Goal: Transaction & Acquisition: Purchase product/service

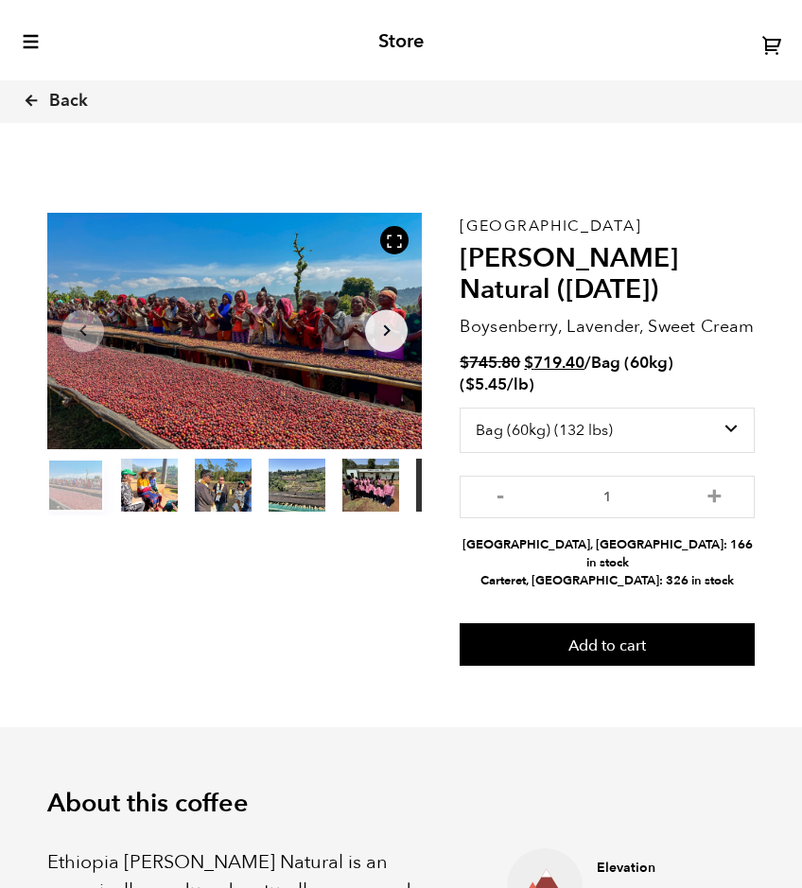
select select "bag-3"
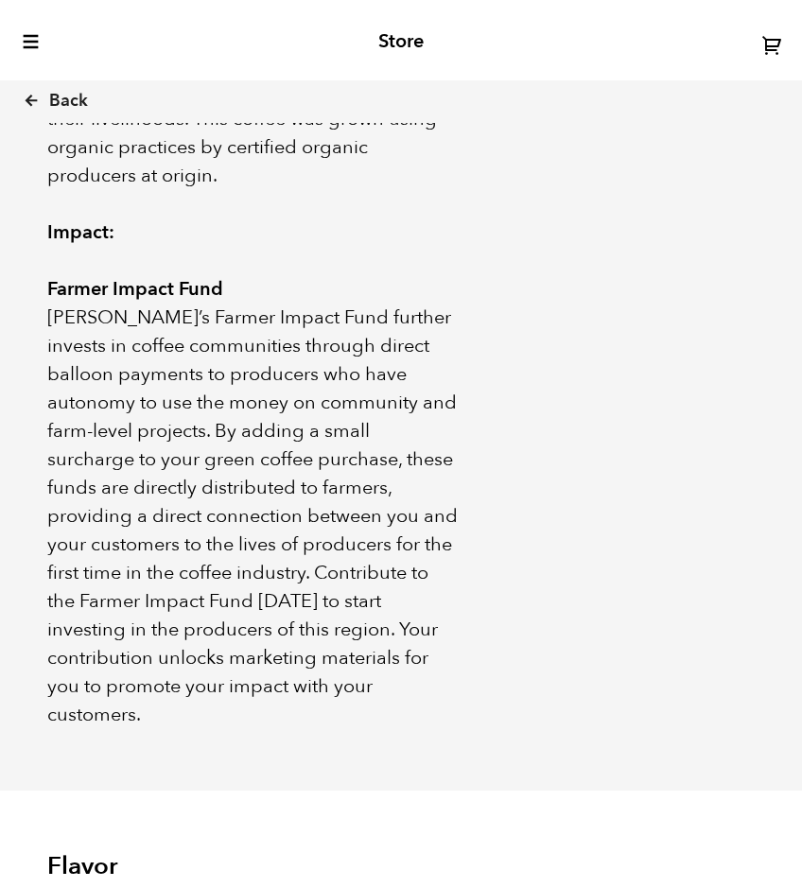
scroll to position [1737, 0]
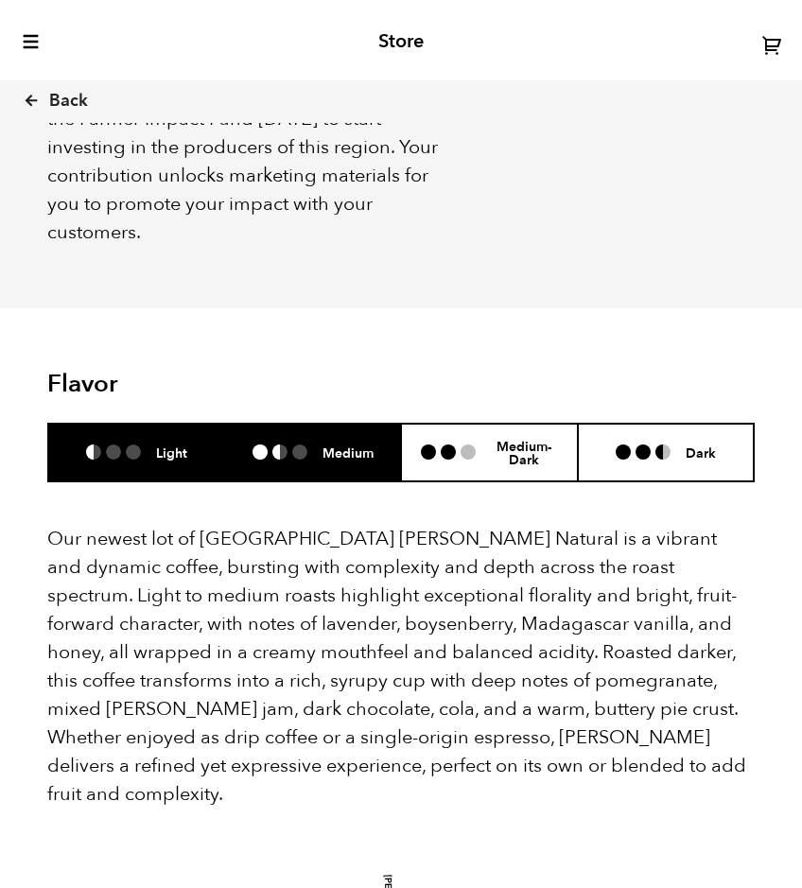
click at [334, 445] on h6 "Medium" at bounding box center [348, 453] width 51 height 16
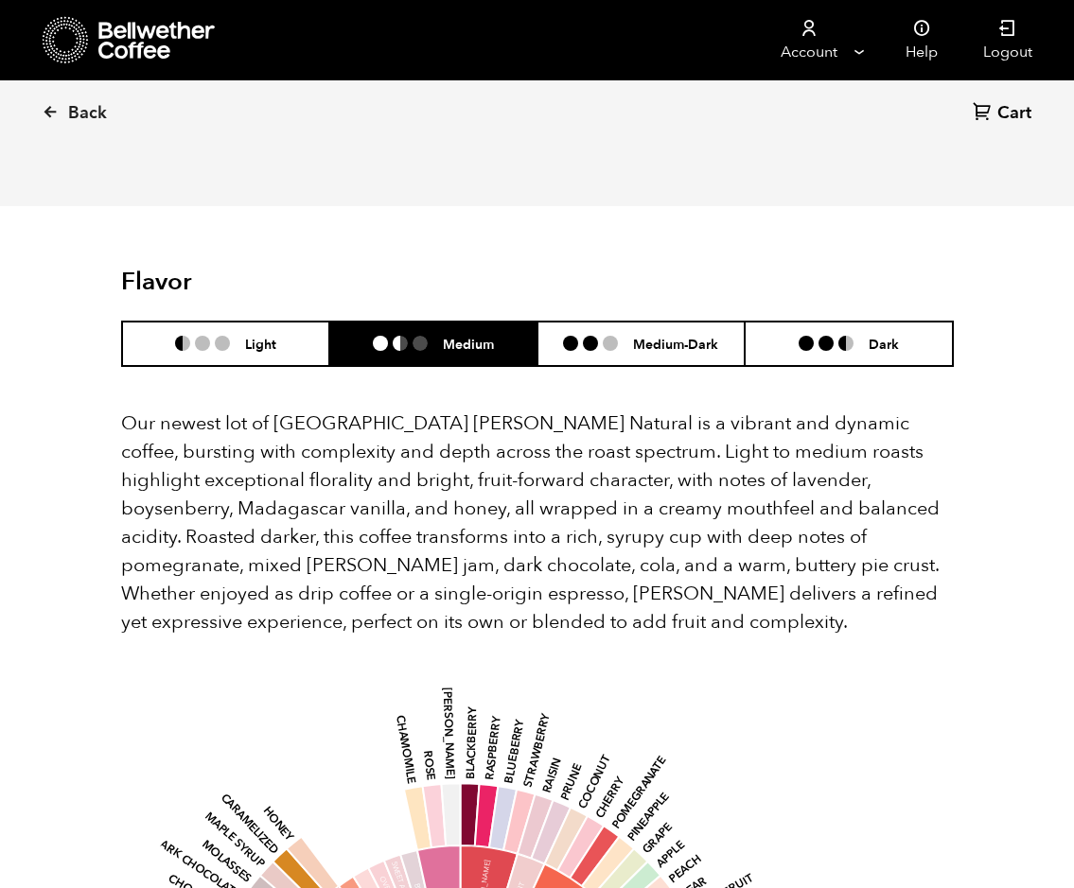
scroll to position [823, 810]
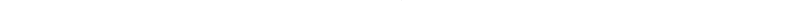
scroll to position [1737, 0]
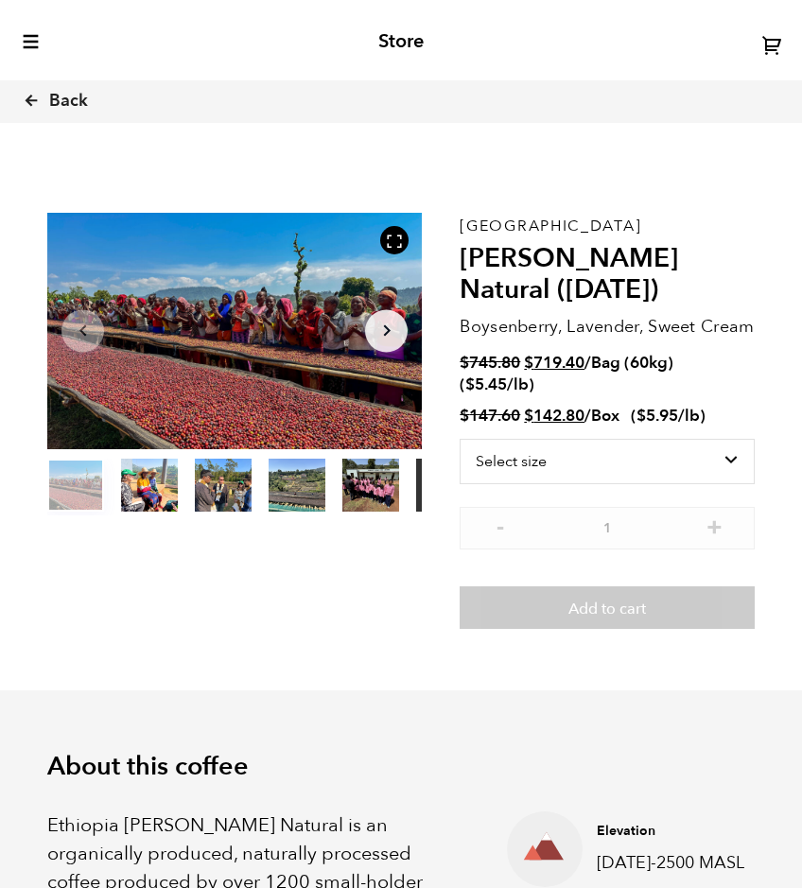
click at [274, 498] on button "item 3" at bounding box center [297, 489] width 57 height 53
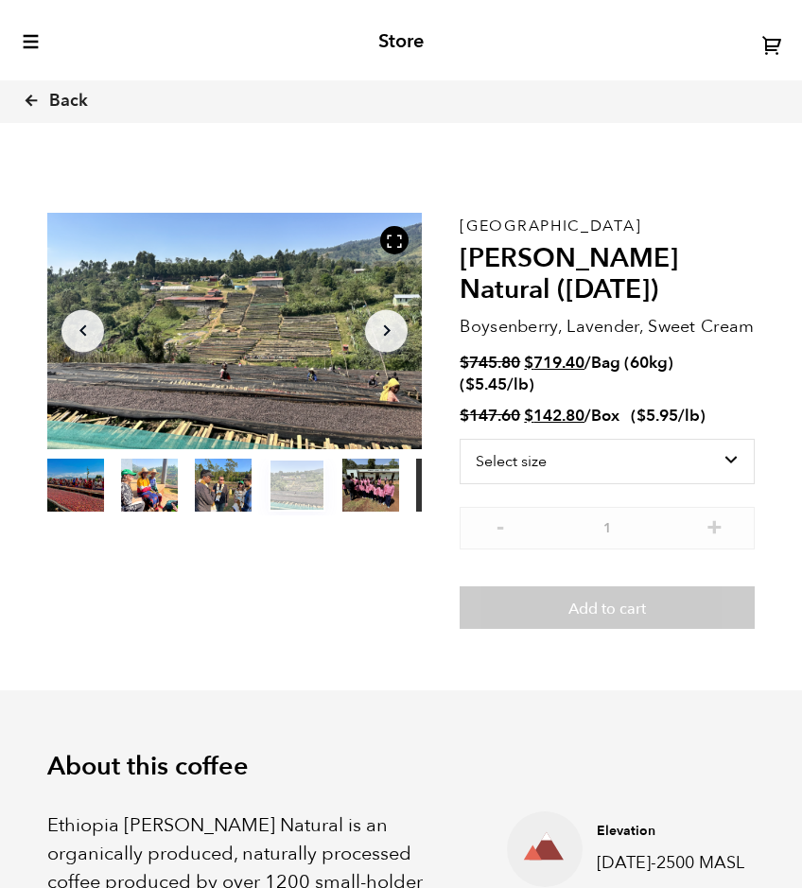
click at [364, 488] on button "item 4" at bounding box center [370, 489] width 57 height 53
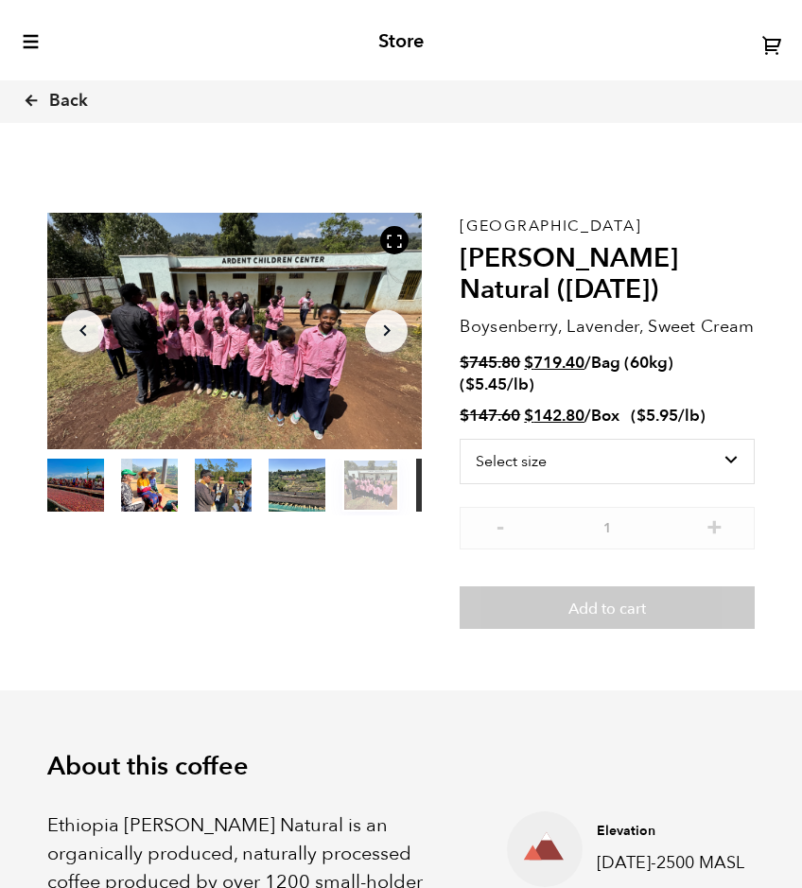
click at [281, 494] on button "item 3" at bounding box center [297, 489] width 57 height 53
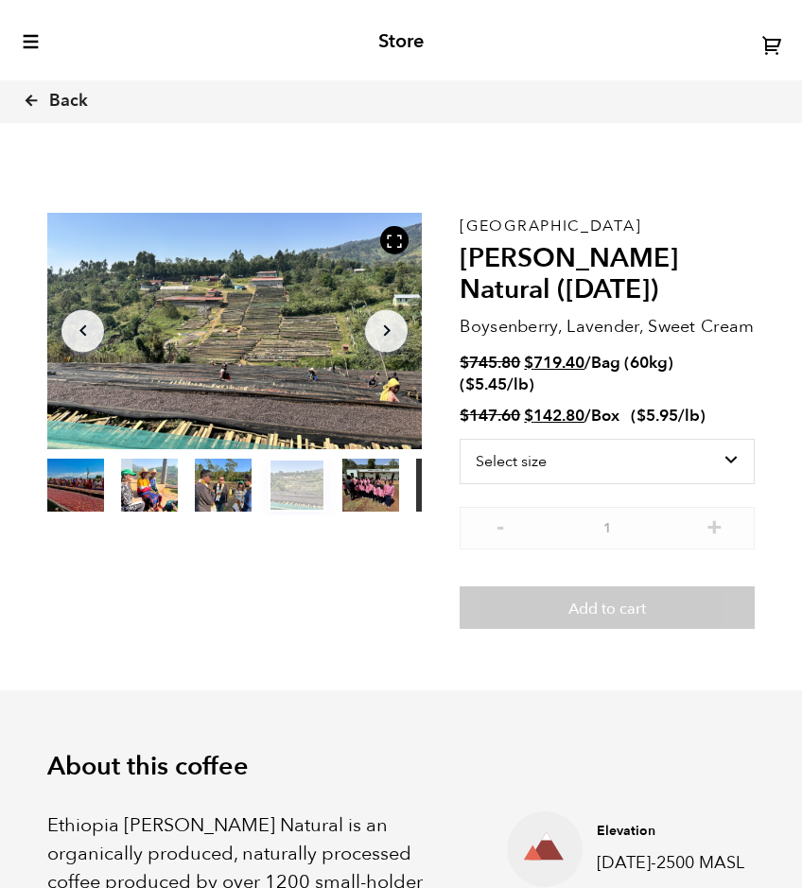
drag, startPoint x: 233, startPoint y: 497, endPoint x: 219, endPoint y: 502, distance: 15.3
click at [232, 498] on button "item 2" at bounding box center [223, 489] width 57 height 53
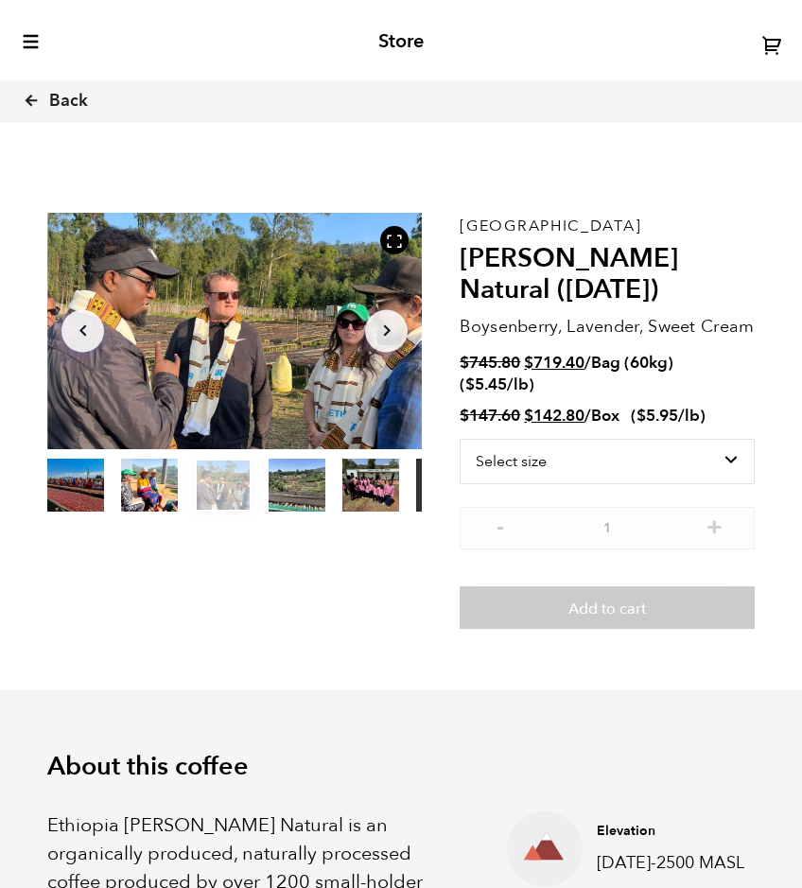
click at [155, 495] on button "item 1" at bounding box center [149, 489] width 57 height 53
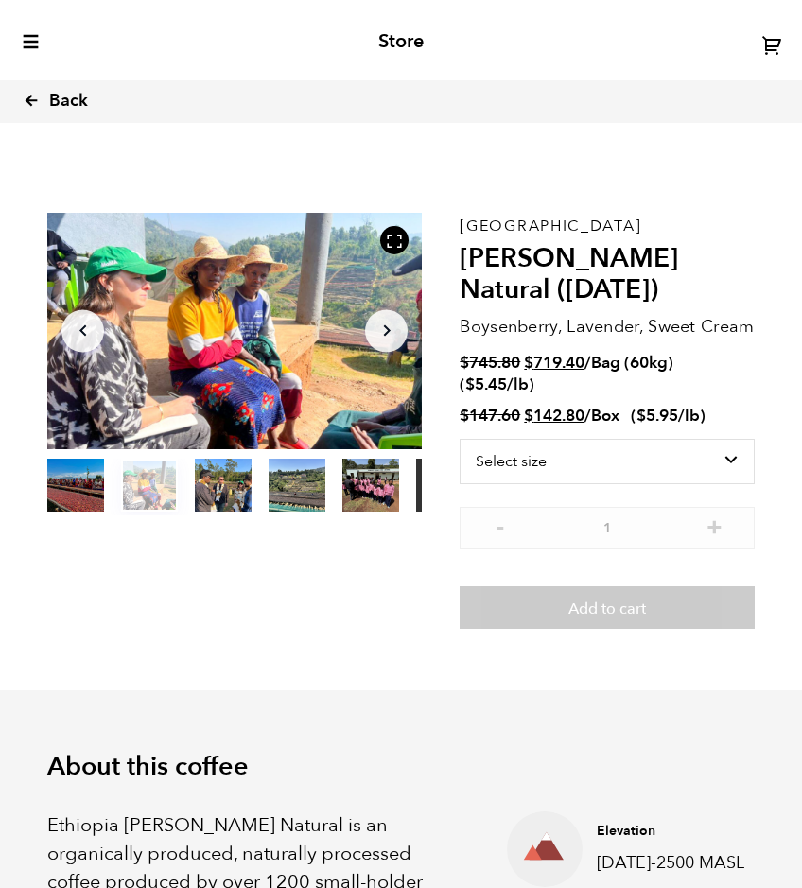
click at [31, 102] on icon at bounding box center [31, 100] width 17 height 17
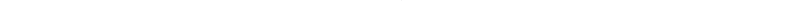
scroll to position [676, 0]
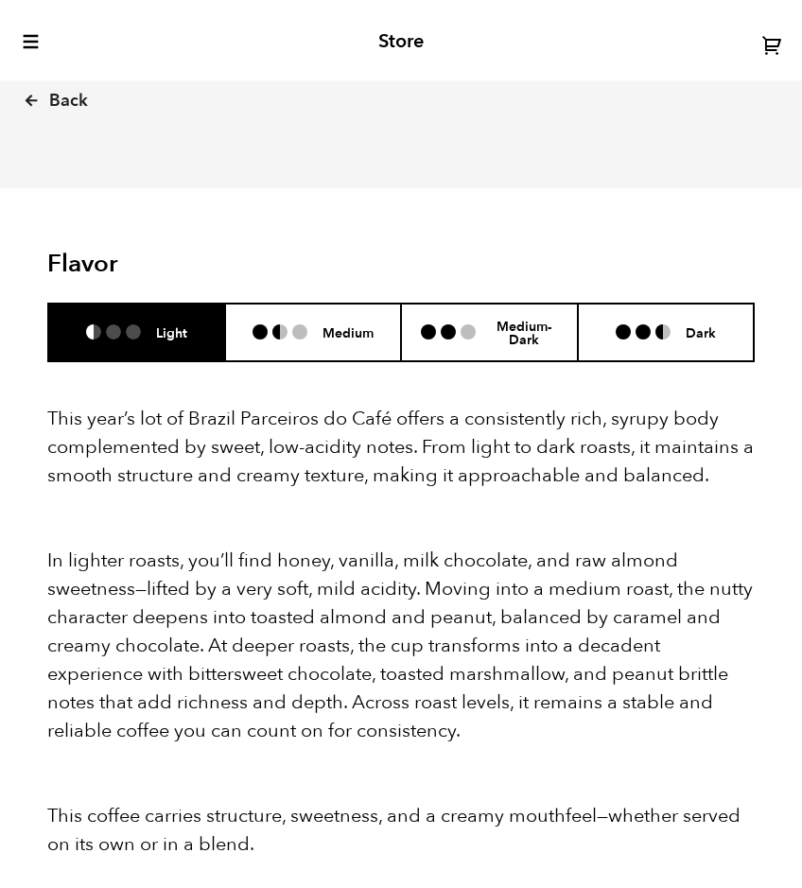
scroll to position [1834, 0]
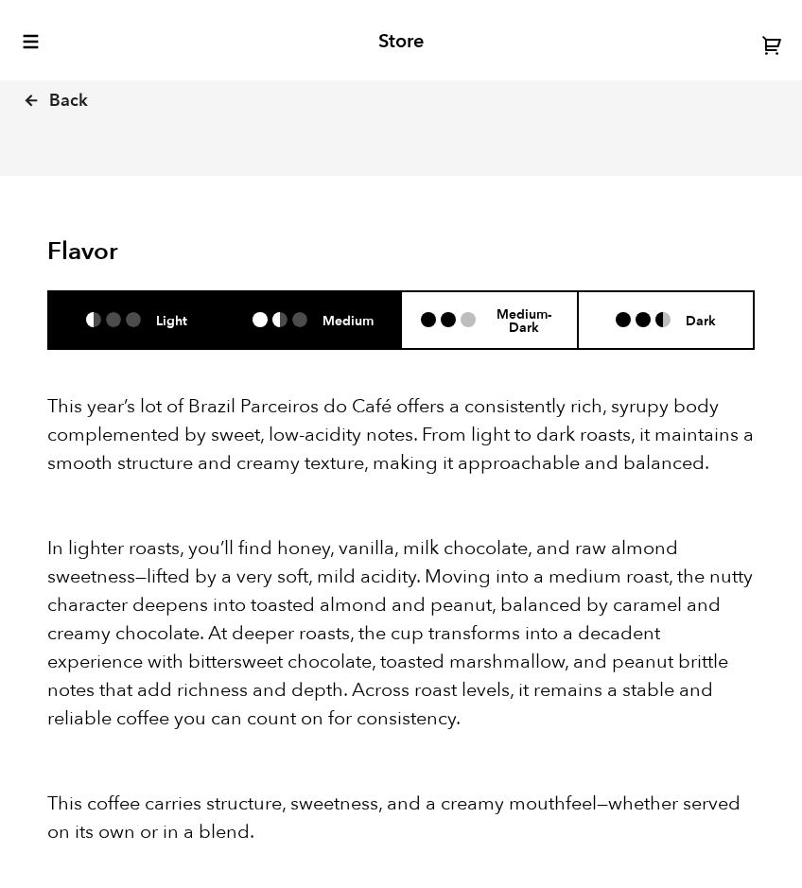
click at [340, 312] on h6 "Medium" at bounding box center [348, 320] width 51 height 16
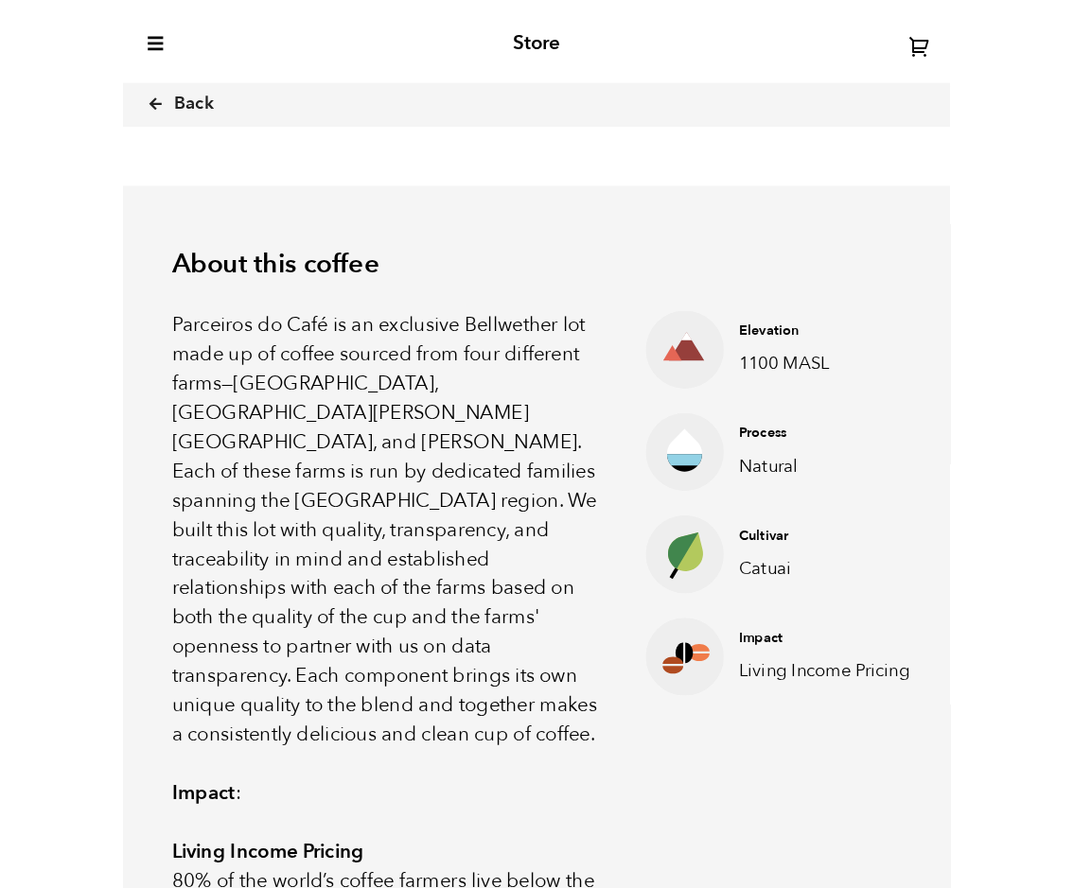
scroll to position [823, 810]
